Goal: Information Seeking & Learning: Find specific fact

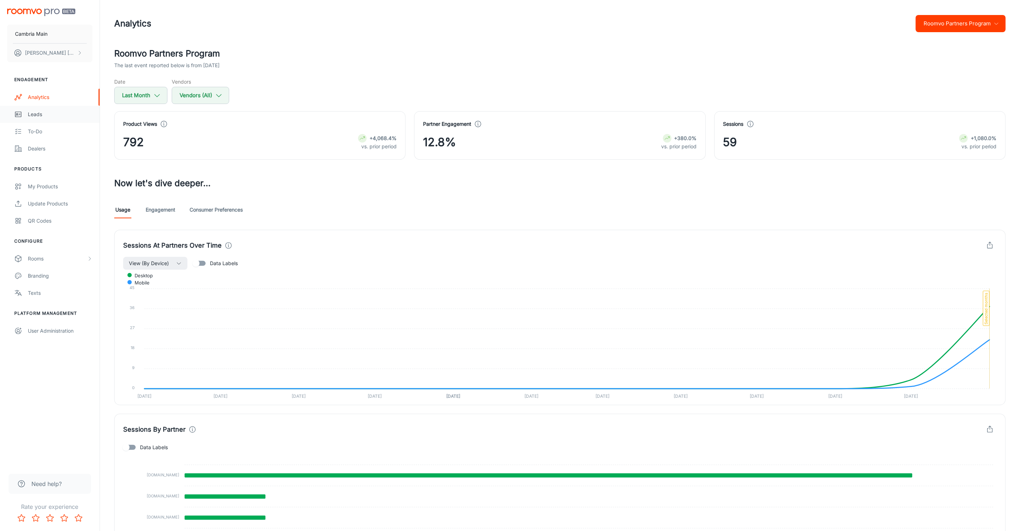
click at [30, 117] on div "Leads" at bounding box center [60, 114] width 65 height 8
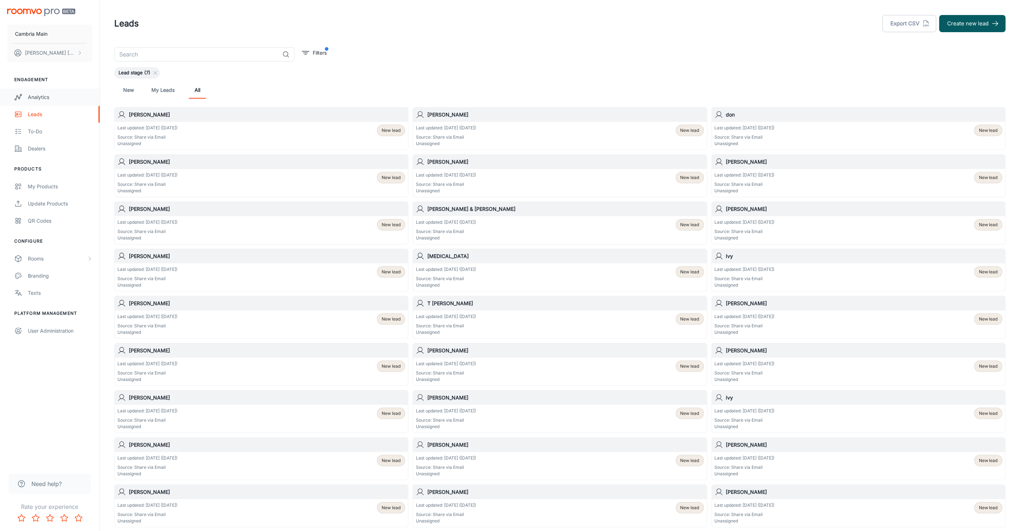
click at [29, 97] on div "Analytics" at bounding box center [60, 97] width 65 height 8
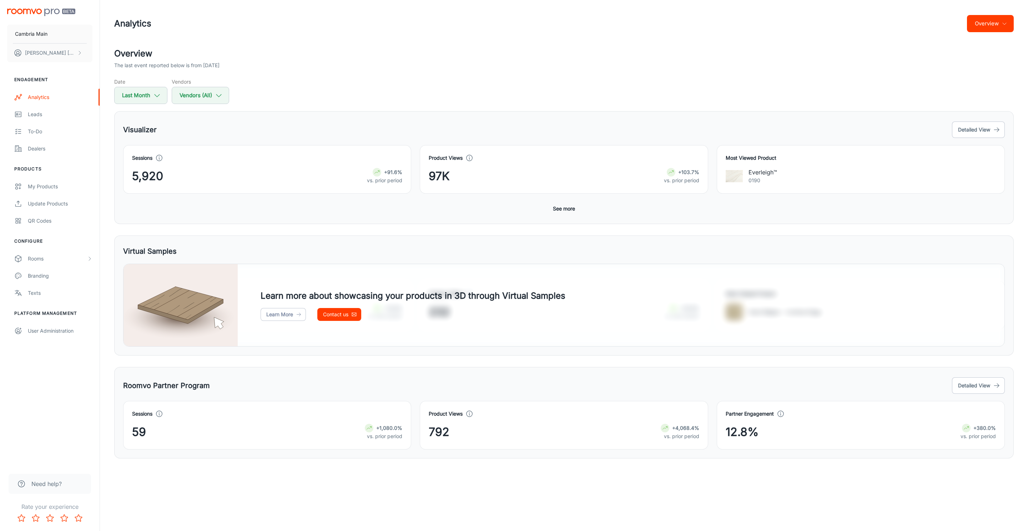
click at [1002, 21] on icon "button" at bounding box center [1005, 24] width 6 height 6
click at [971, 403] on div at bounding box center [514, 265] width 1028 height 531
click at [978, 384] on button "Detailed View" at bounding box center [978, 385] width 53 height 16
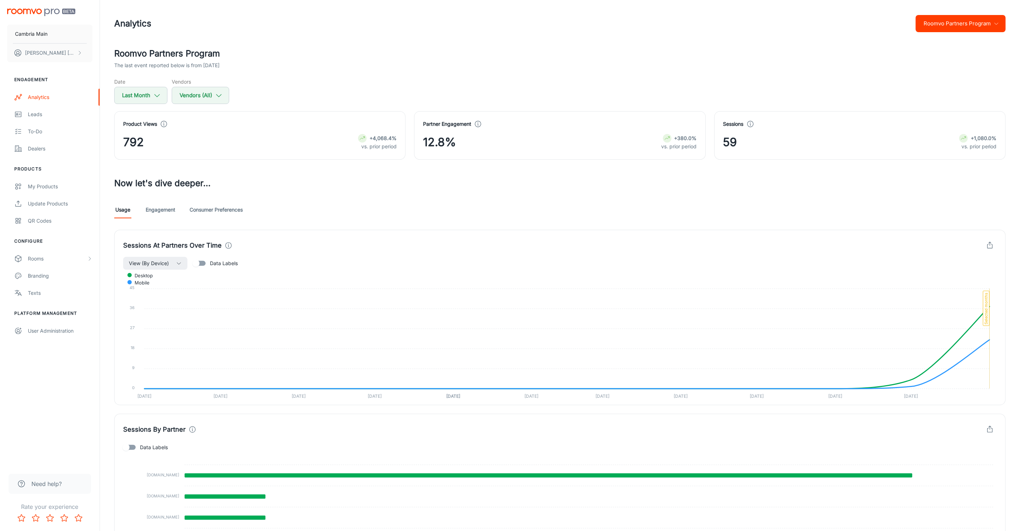
click at [961, 21] on button "Roomvo Partners Program" at bounding box center [961, 23] width 90 height 17
click at [938, 50] on li "Visualizer" at bounding box center [964, 54] width 83 height 13
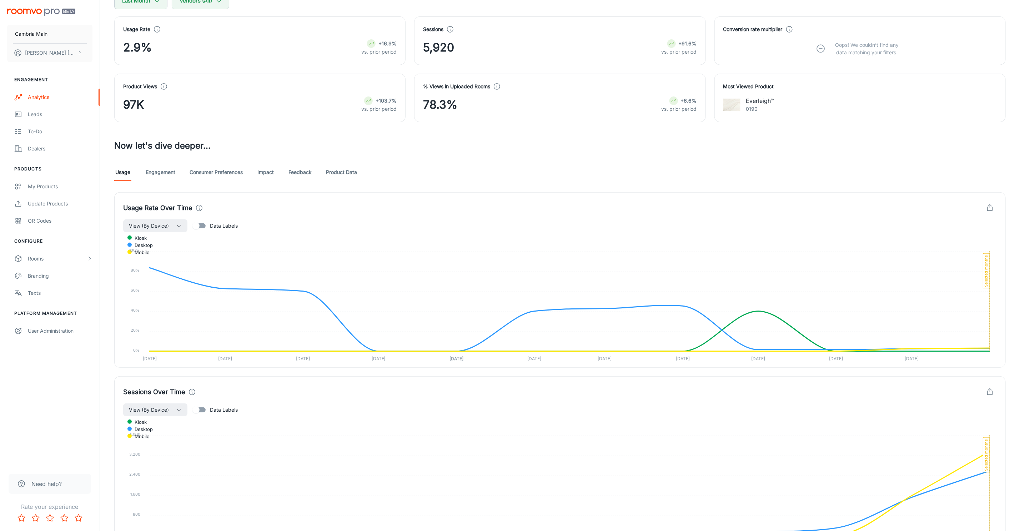
scroll to position [107, 0]
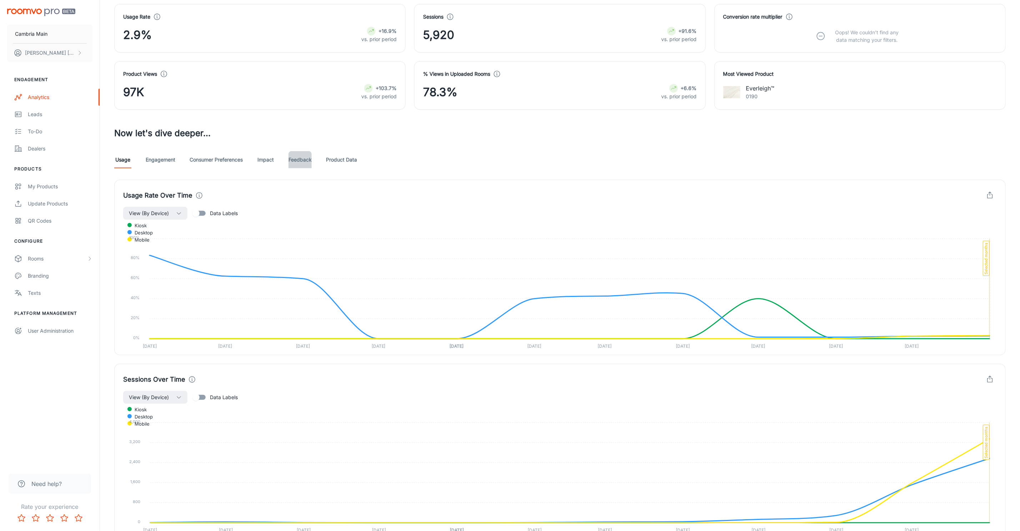
click at [307, 161] on link "Feedback" at bounding box center [299, 159] width 23 height 17
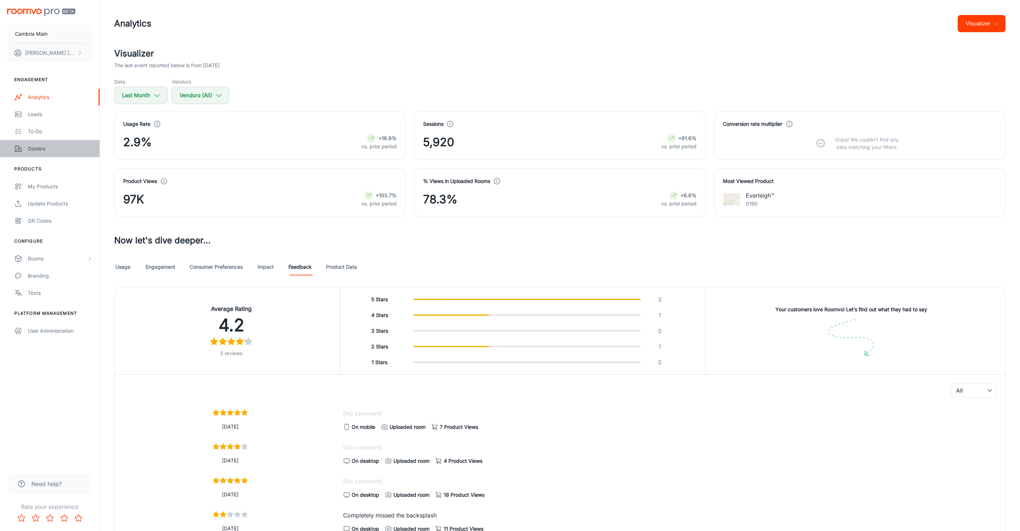
click at [29, 148] on div "Dealers" at bounding box center [60, 149] width 65 height 8
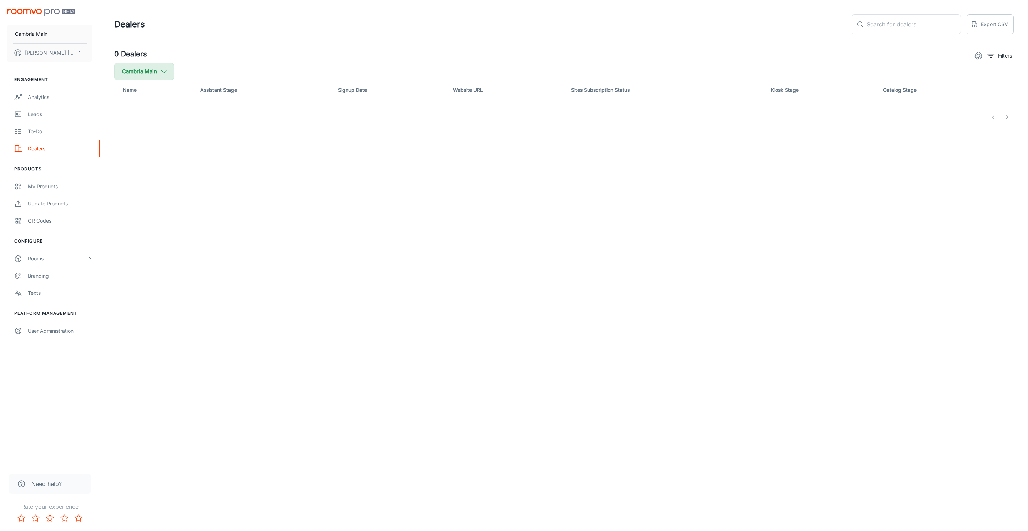
click at [160, 69] on icon "button" at bounding box center [164, 71] width 8 height 8
click at [138, 167] on span "Cambria" at bounding box center [181, 170] width 96 height 9
click at [130, 167] on input "Cambria" at bounding box center [123, 171] width 14 height 14
checkbox input "true"
click at [210, 202] on button "Apply" at bounding box center [219, 202] width 25 height 13
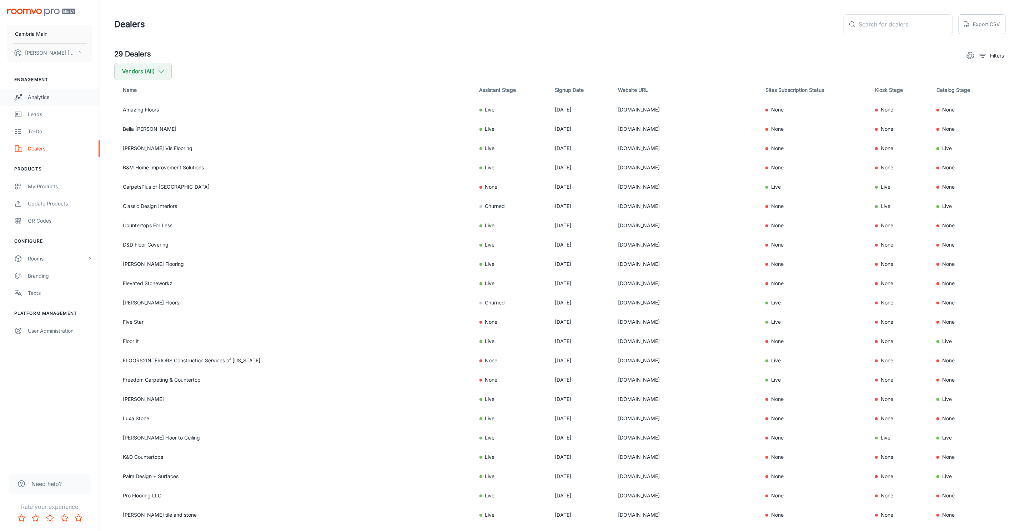
click at [43, 97] on div "Analytics" at bounding box center [60, 97] width 65 height 8
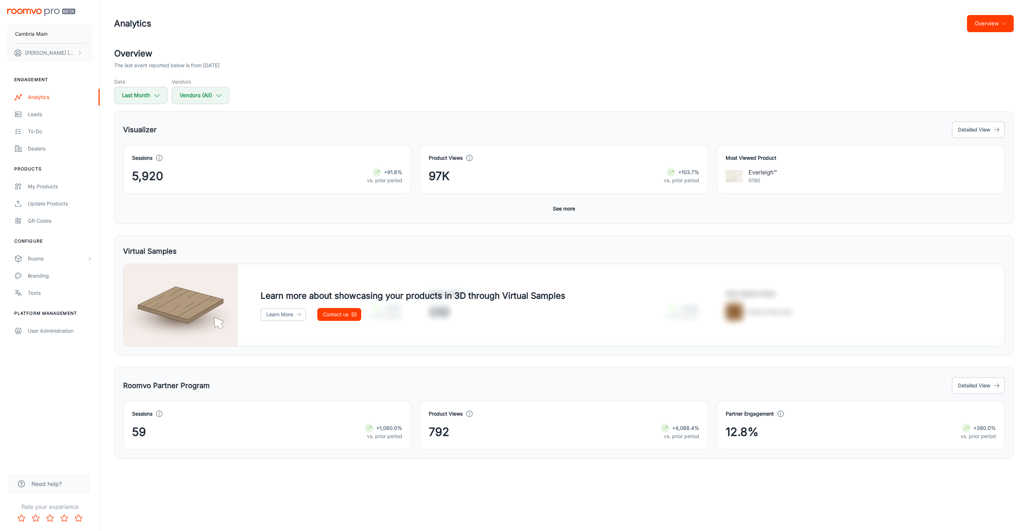
click at [567, 206] on button "See more" at bounding box center [564, 208] width 28 height 13
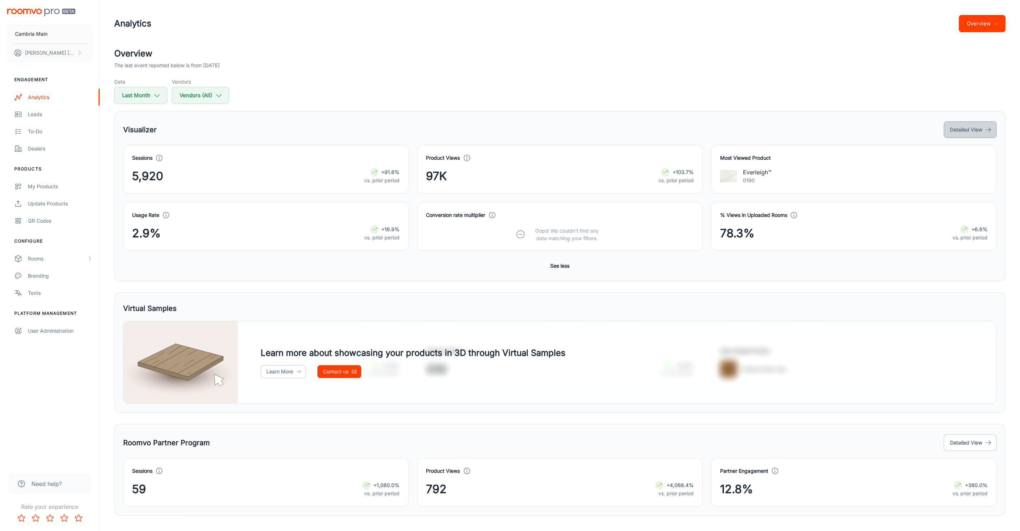
click at [972, 130] on button "Detailed View" at bounding box center [970, 129] width 53 height 16
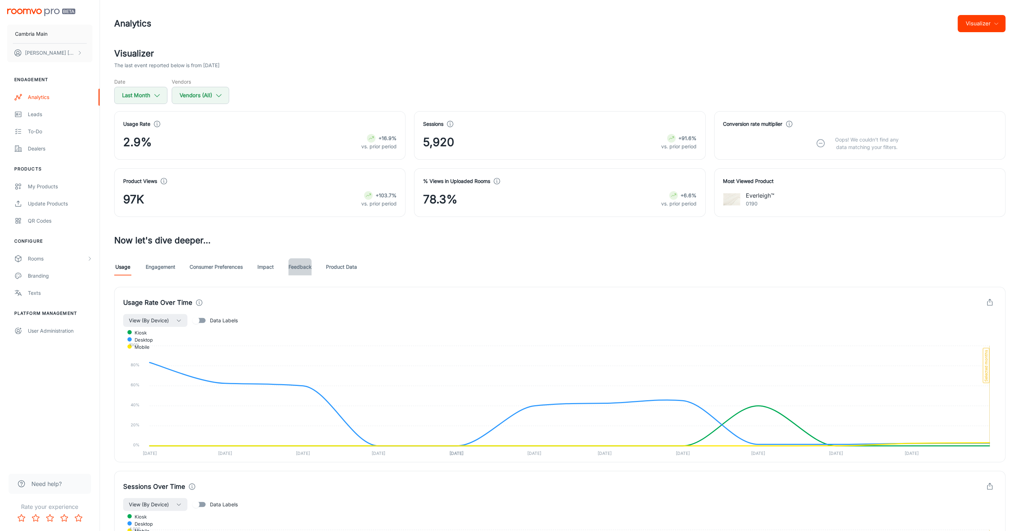
click at [295, 266] on link "Feedback" at bounding box center [299, 266] width 23 height 17
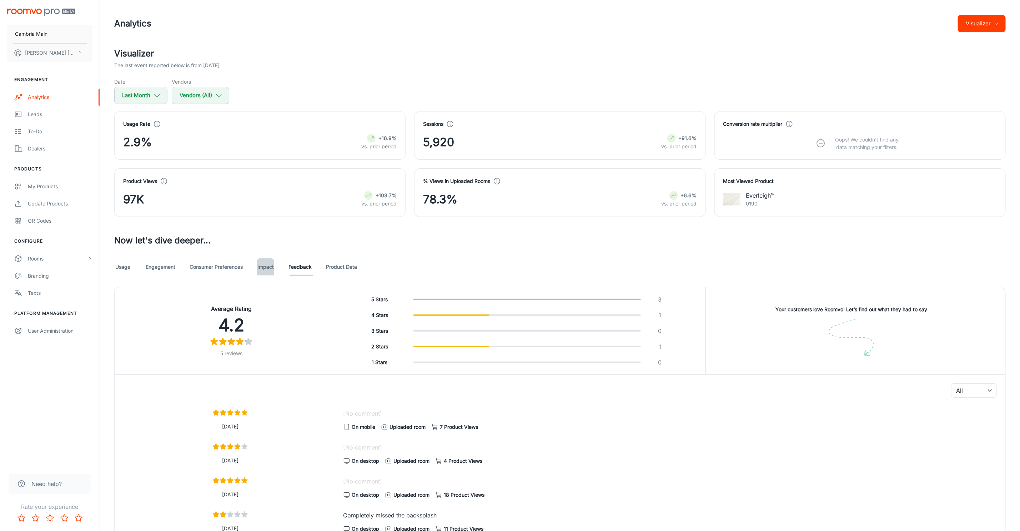
click at [274, 264] on link "Impact" at bounding box center [265, 266] width 17 height 17
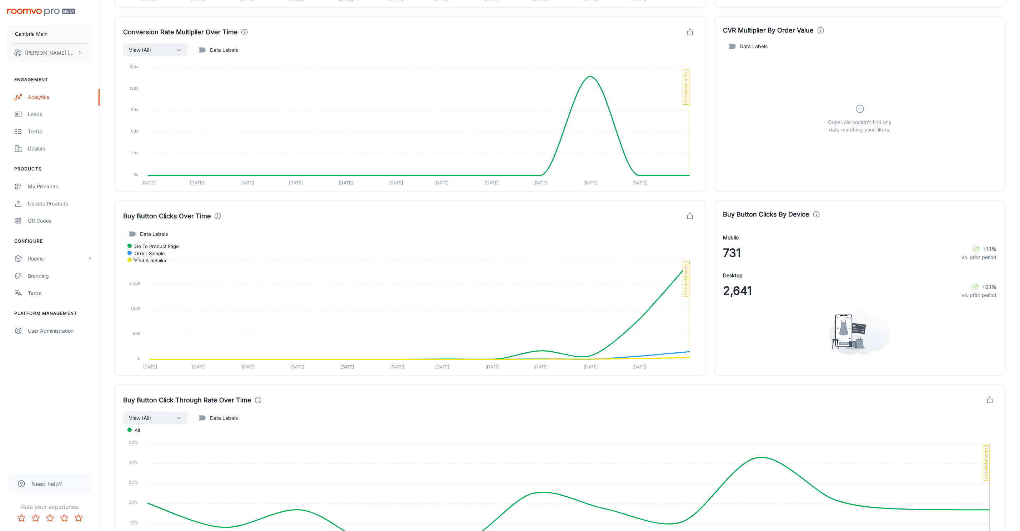
scroll to position [203, 0]
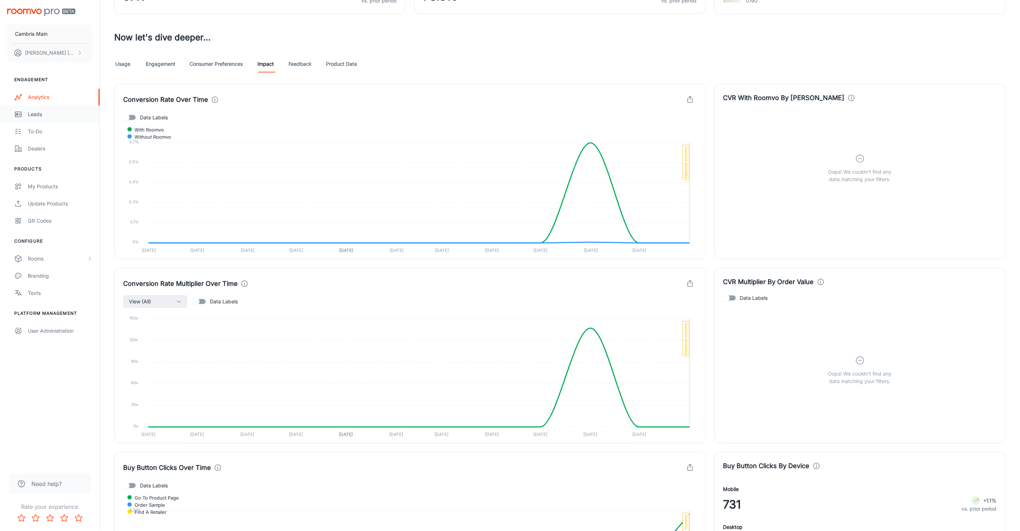
click at [34, 111] on div "Leads" at bounding box center [60, 114] width 65 height 8
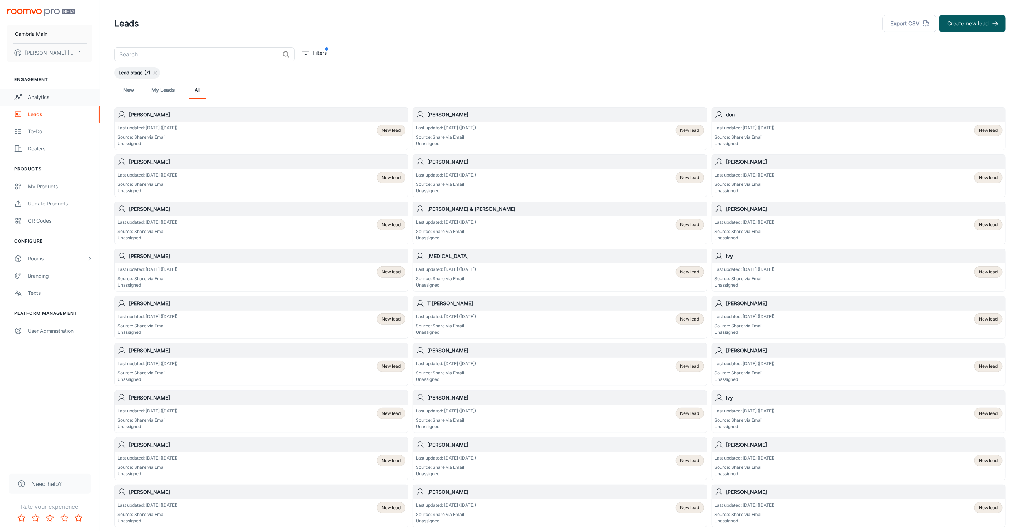
click at [34, 95] on div "Analytics" at bounding box center [60, 97] width 65 height 8
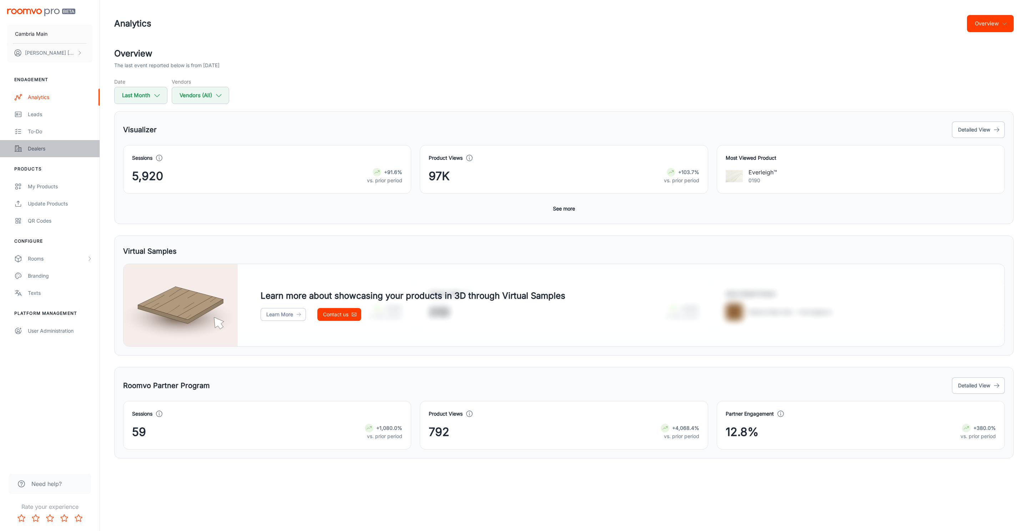
click at [40, 152] on div "Dealers" at bounding box center [60, 149] width 65 height 8
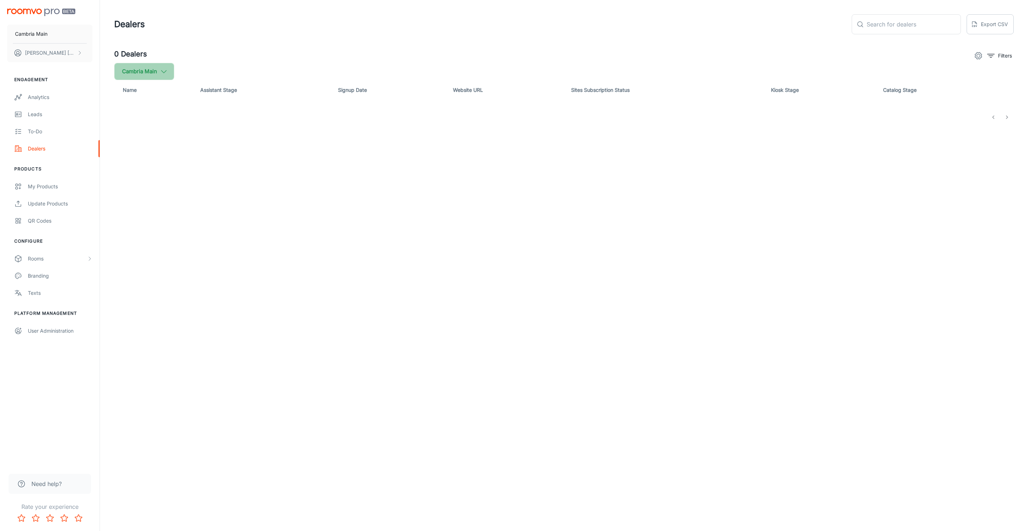
click at [129, 72] on button "Cambria Main" at bounding box center [144, 71] width 60 height 17
click at [122, 172] on input "Cambria" at bounding box center [123, 171] width 14 height 14
checkbox input "true"
click at [211, 204] on button "Apply" at bounding box center [219, 202] width 25 height 13
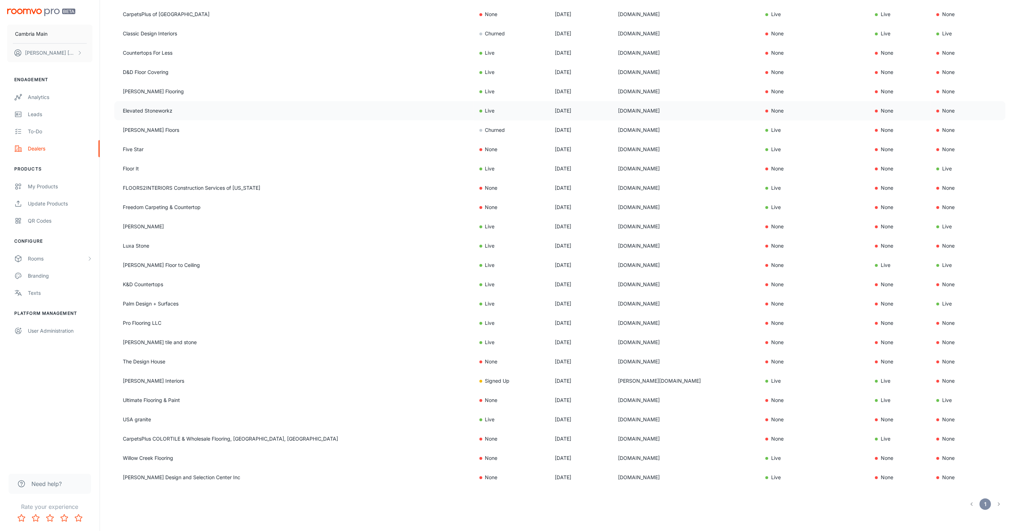
scroll to position [179, 0]
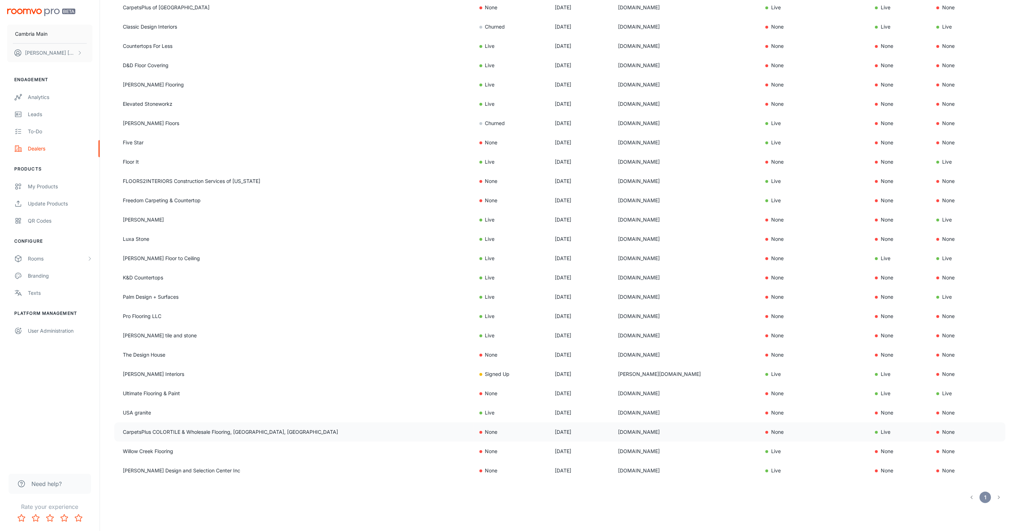
drag, startPoint x: 632, startPoint y: 430, endPoint x: 550, endPoint y: 429, distance: 82.1
click at [550, 429] on tr "CarpetsPlus COLORTILE & Wholesale Flooring, [GEOGRAPHIC_DATA], [GEOGRAPHIC_DATA…" at bounding box center [559, 431] width 891 height 19
copy tr "[DOMAIN_NAME]"
drag, startPoint x: 605, startPoint y: 464, endPoint x: 551, endPoint y: 468, distance: 54.4
click at [551, 468] on tr "[PERSON_NAME] Design and Selection Center Inc None [DATE] [DOMAIN_NAME] Live No…" at bounding box center [559, 470] width 891 height 19
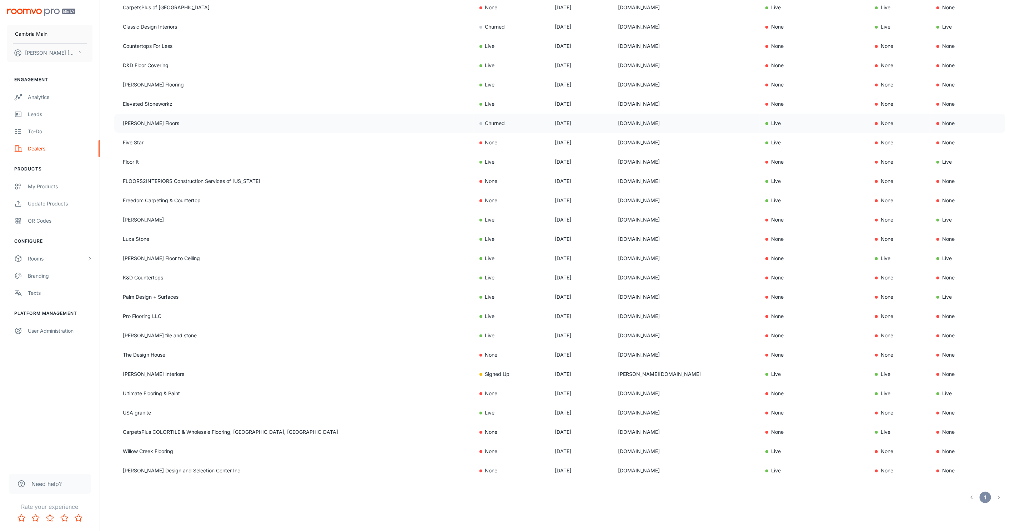
copy tr "[DOMAIN_NAME]"
